Goal: Transaction & Acquisition: Download file/media

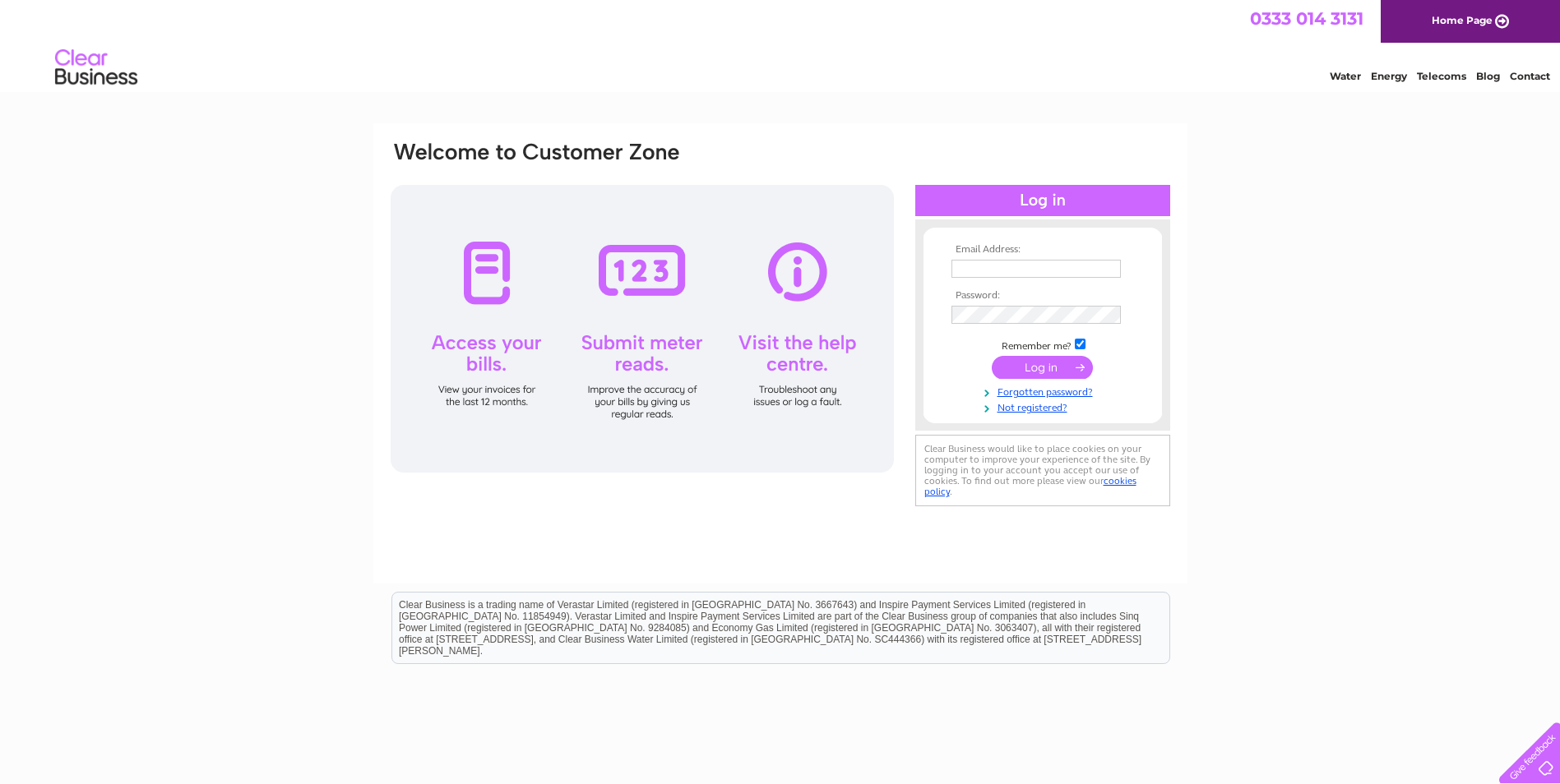
type input "matt@gmgcontractors.co.uk"
click at [1034, 368] on input "submit" at bounding box center [1042, 368] width 101 height 23
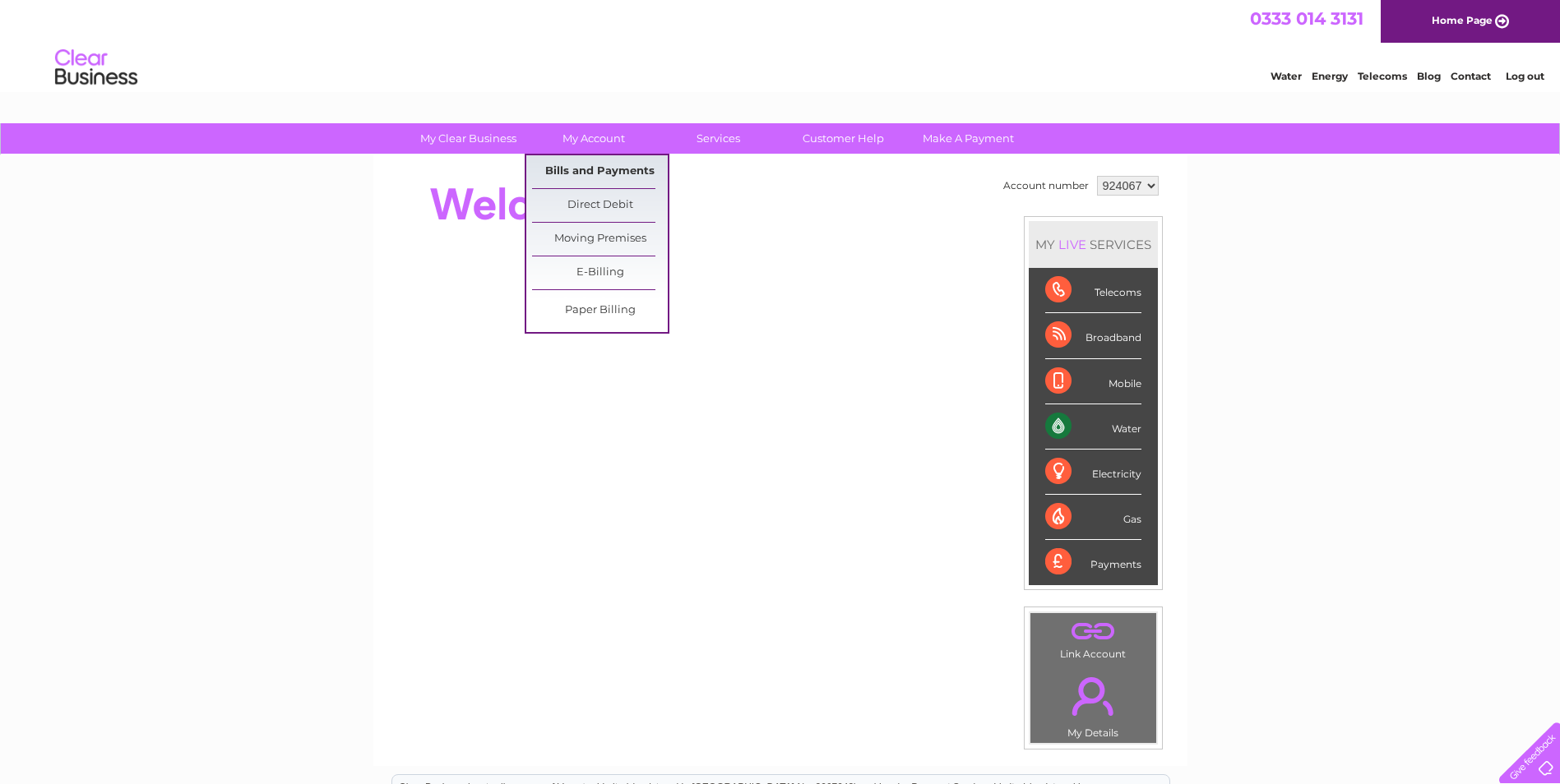
click at [579, 178] on link "Bills and Payments" at bounding box center [600, 172] width 136 height 33
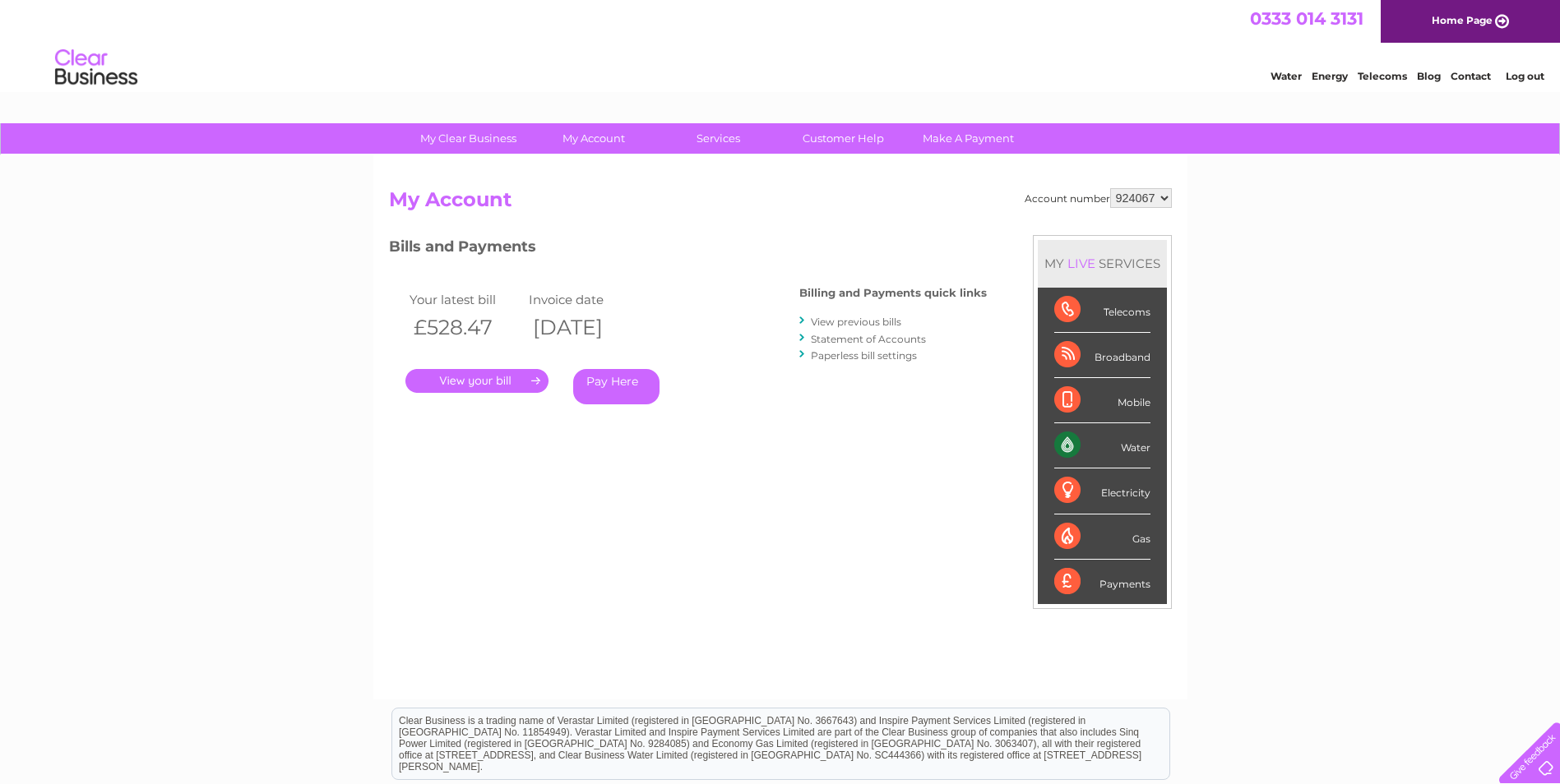
click at [496, 381] on link "." at bounding box center [477, 380] width 143 height 24
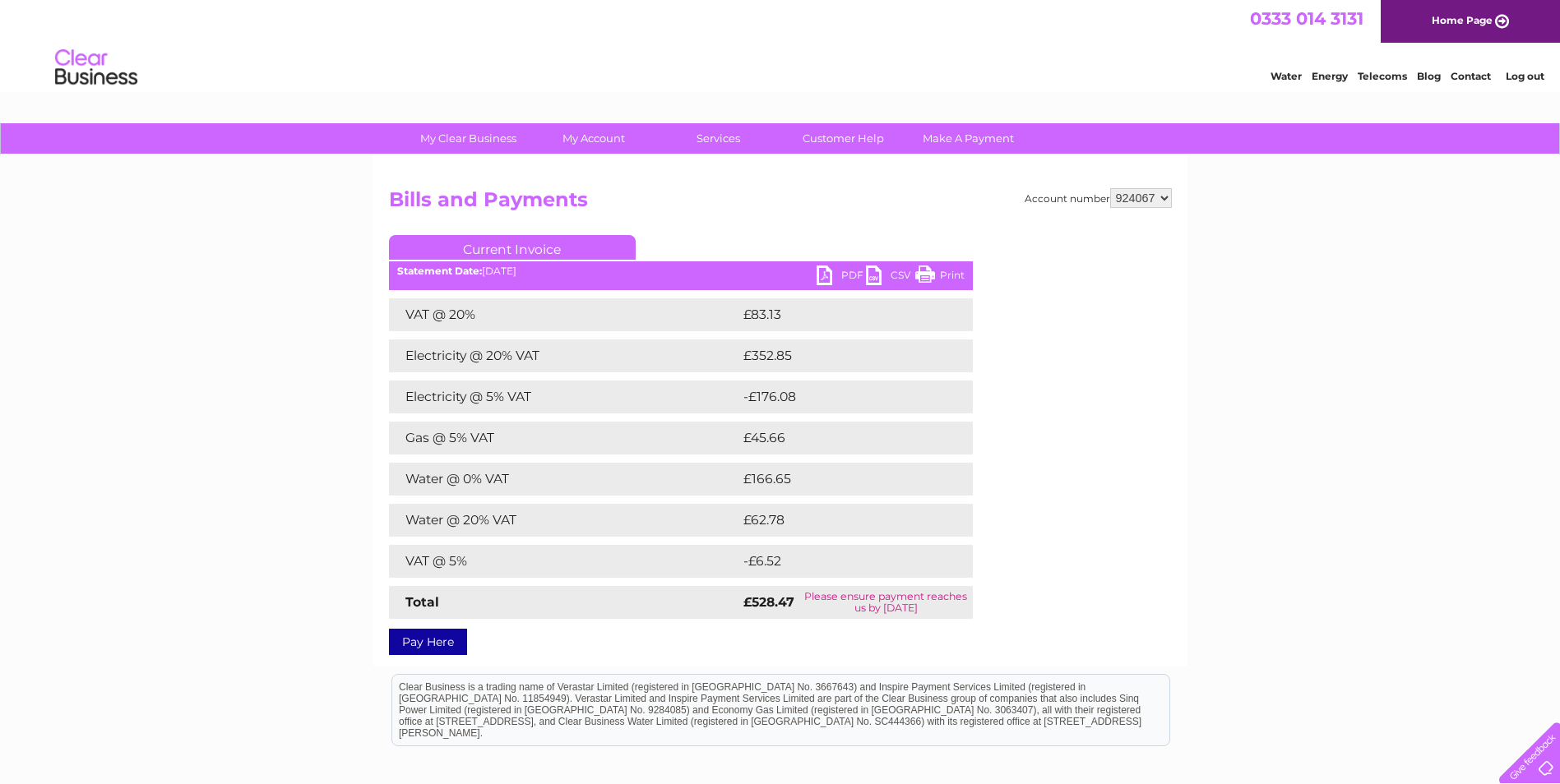
click at [830, 272] on link "PDF" at bounding box center [841, 278] width 50 height 24
